Goal: Check status

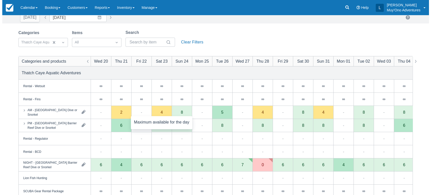
scroll to position [26, 0]
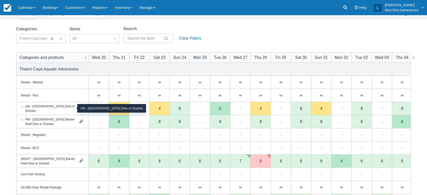
click at [66, 111] on div "AM - [GEOGRAPHIC_DATA] Dive or Snorkel" at bounding box center [50, 108] width 50 height 9
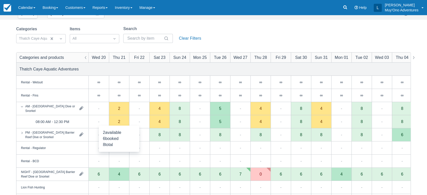
click at [119, 124] on div "2" at bounding box center [119, 121] width 20 height 13
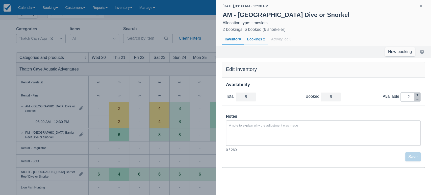
click at [259, 39] on div "Bookings 2" at bounding box center [256, 40] width 24 height 12
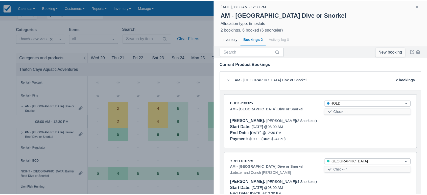
scroll to position [30, 0]
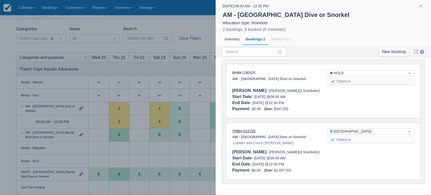
click at [246, 131] on link "YRBH-010725" at bounding box center [243, 131] width 23 height 4
click at [422, 8] on button "button" at bounding box center [421, 6] width 6 height 6
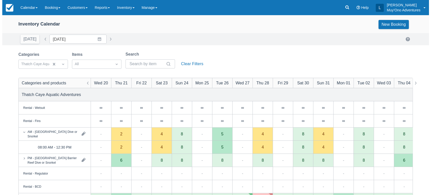
scroll to position [0, 0]
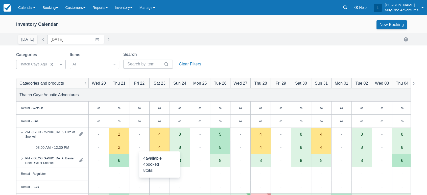
click at [165, 150] on div "4" at bounding box center [159, 147] width 20 height 13
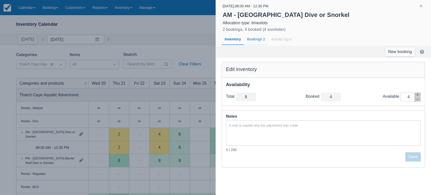
click at [254, 38] on div "Bookings 2" at bounding box center [256, 40] width 24 height 12
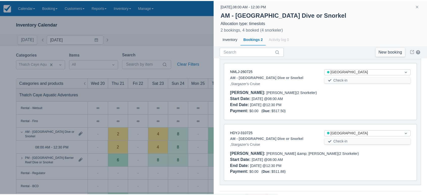
scroll to position [34, 0]
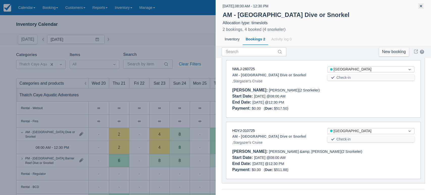
click at [422, 6] on button "button" at bounding box center [421, 6] width 6 height 6
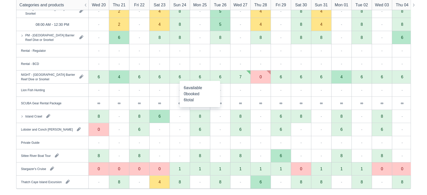
scroll to position [127, 0]
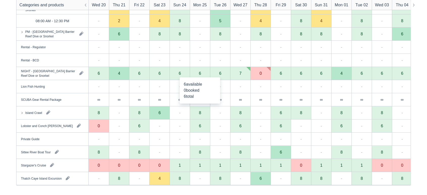
click at [54, 110] on div "Island Crawl" at bounding box center [52, 112] width 72 height 13
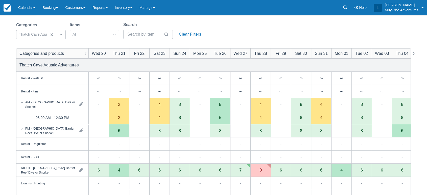
scroll to position [0, 0]
